Goal: Task Accomplishment & Management: Use online tool/utility

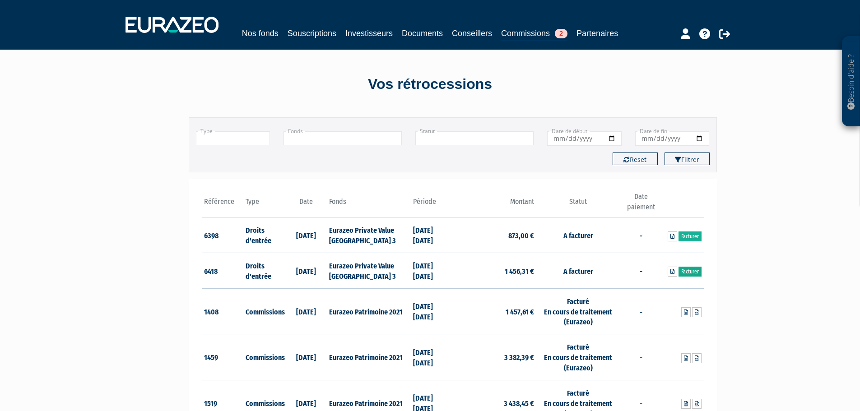
click at [689, 271] on link "Facturer" at bounding box center [689, 272] width 23 height 10
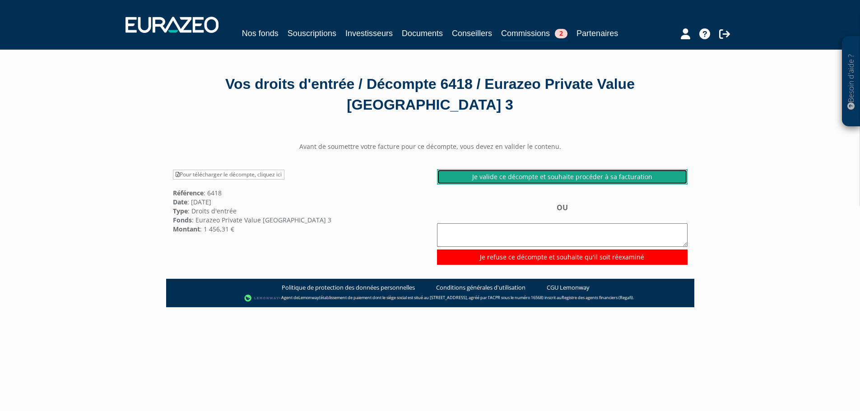
click at [595, 171] on link "Je valide ce décompte et souhaite procéder à sa facturation" at bounding box center [562, 176] width 250 height 15
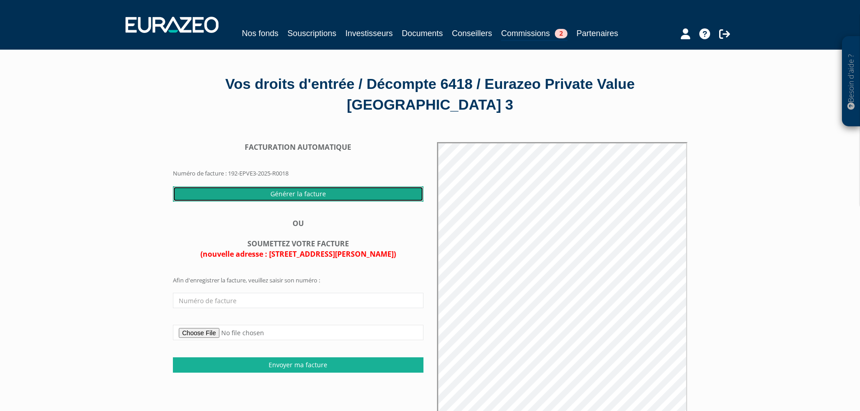
click at [317, 193] on input "Générer la facture" at bounding box center [298, 193] width 250 height 15
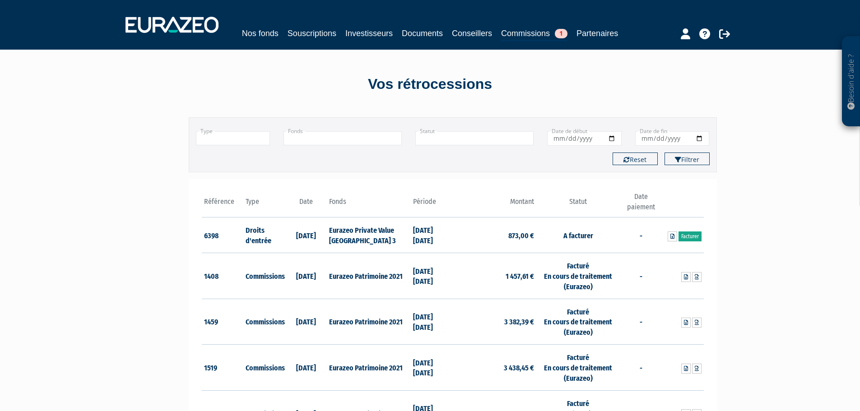
click at [693, 234] on link "Facturer" at bounding box center [689, 237] width 23 height 10
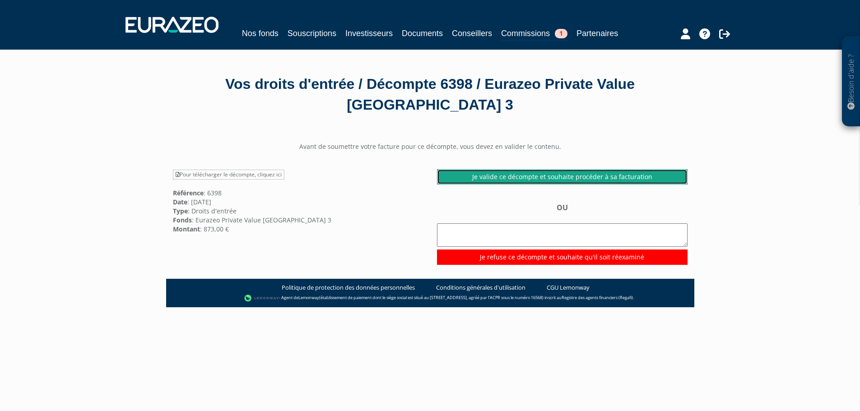
click at [604, 181] on link "Je valide ce décompte et souhaite procéder à sa facturation" at bounding box center [562, 176] width 250 height 15
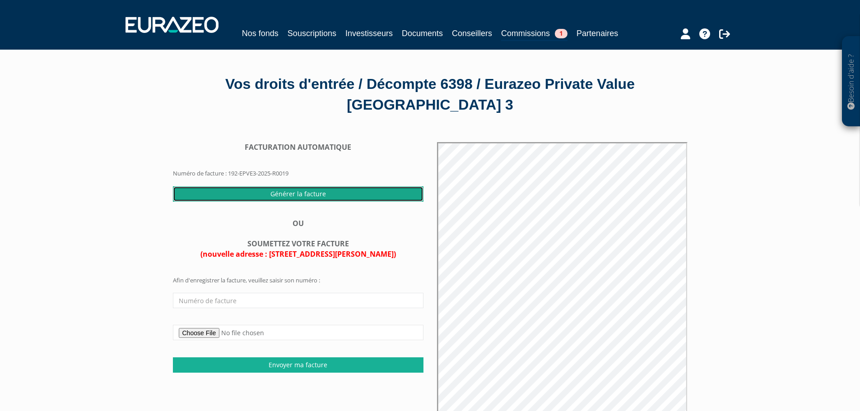
click at [322, 194] on input "Générer la facture" at bounding box center [298, 193] width 250 height 15
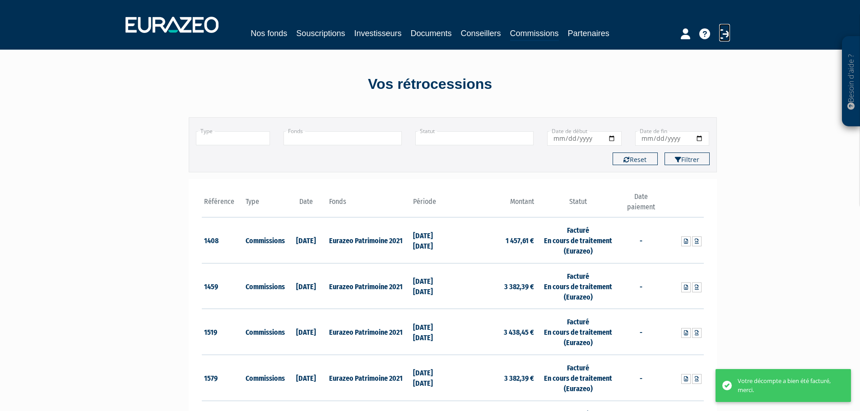
click at [724, 34] on icon at bounding box center [724, 33] width 11 height 11
